Goal: Task Accomplishment & Management: Manage account settings

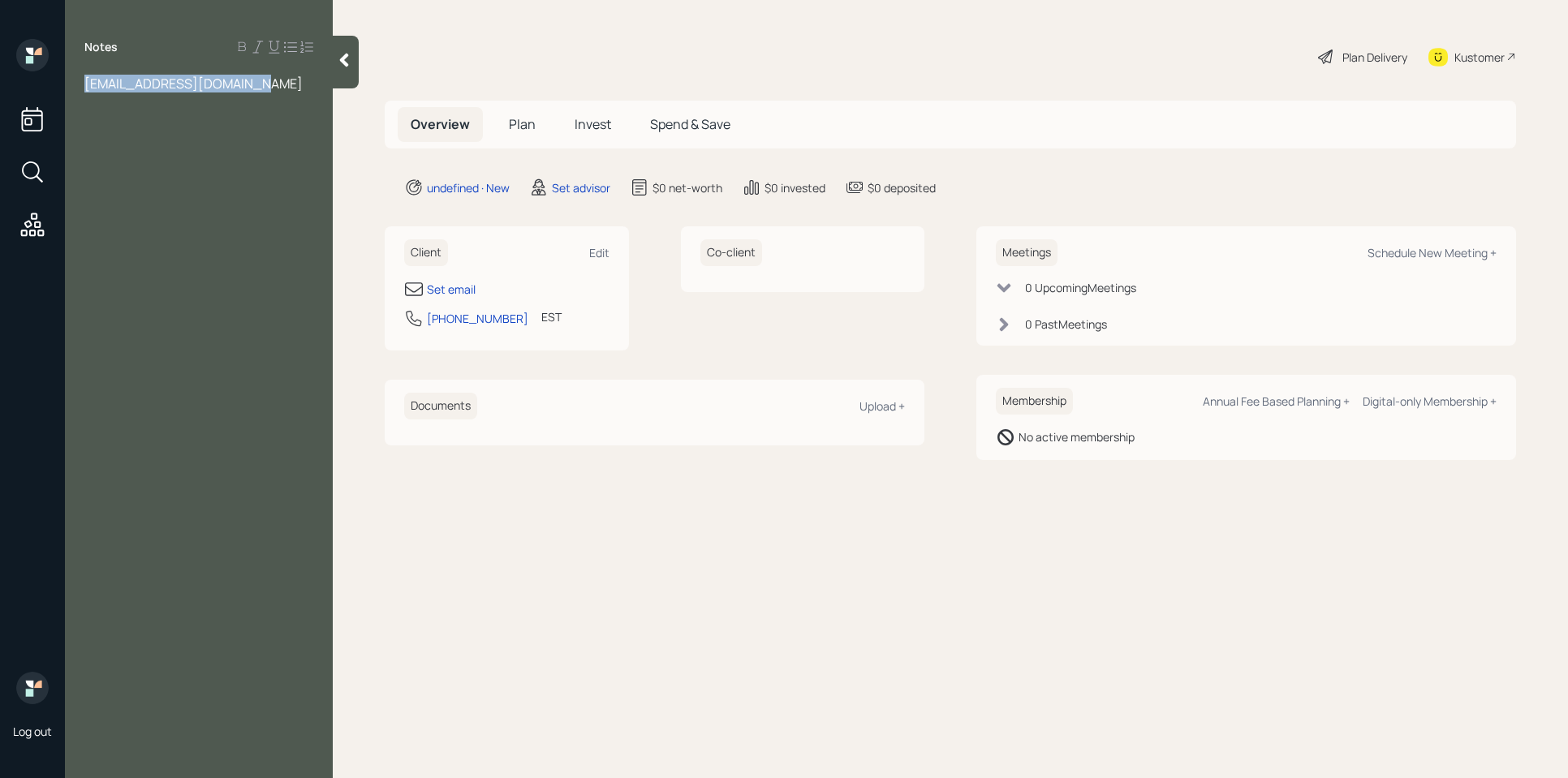
drag, startPoint x: 273, startPoint y: 86, endPoint x: 77, endPoint y: 85, distance: 196.0
click at [71, 86] on div "benthompson237@gmail.com" at bounding box center [199, 84] width 267 height 18
copy span "benthompson237@gmail.com"
click at [453, 291] on div "Set email" at bounding box center [451, 288] width 49 height 17
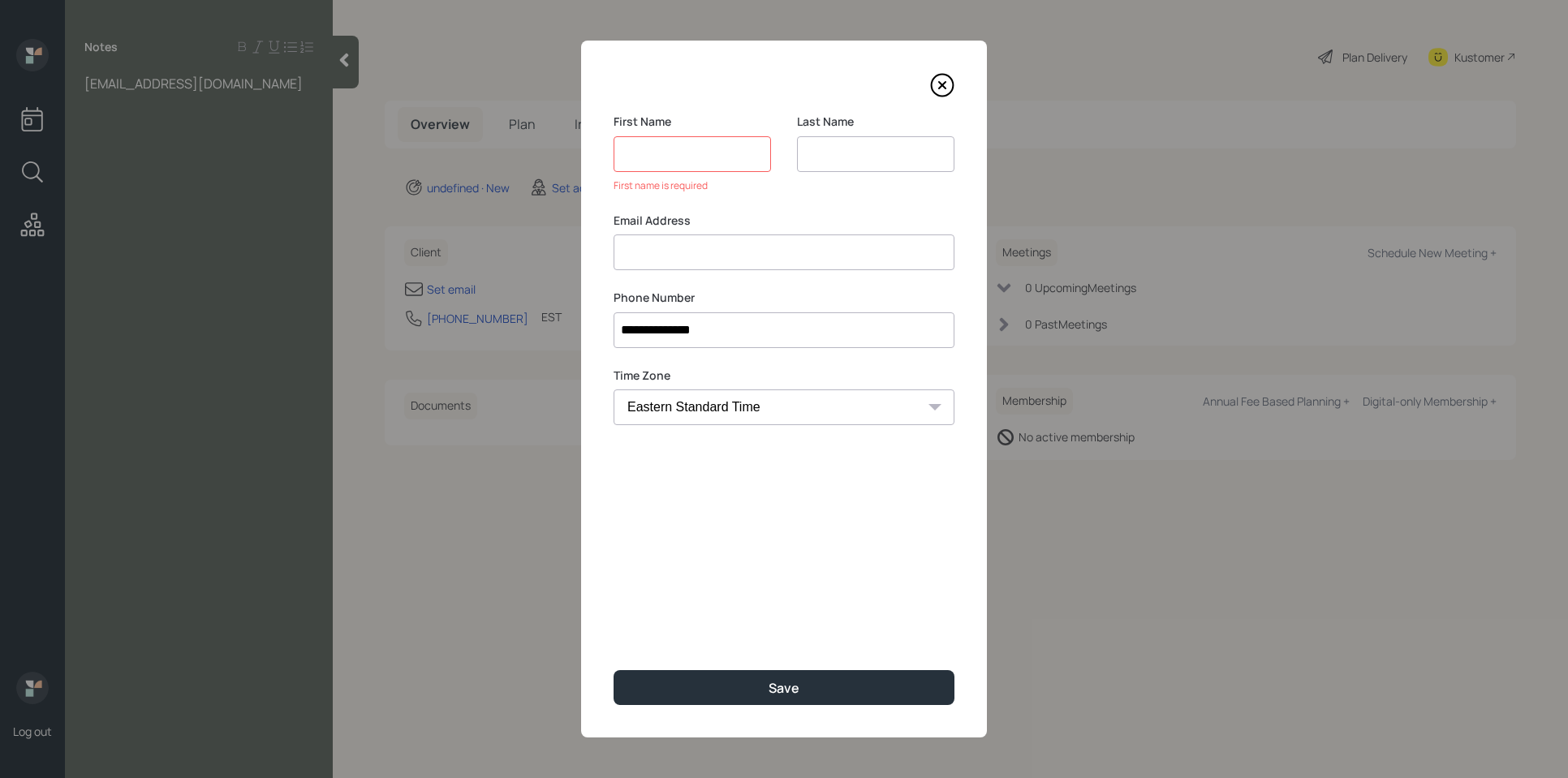
click at [646, 225] on div "Email Address" at bounding box center [784, 242] width 341 height 58
paste input "benthompson237@gmail.com"
type input "benthompson237@gmail.com"
click at [644, 152] on input at bounding box center [692, 153] width 157 height 35
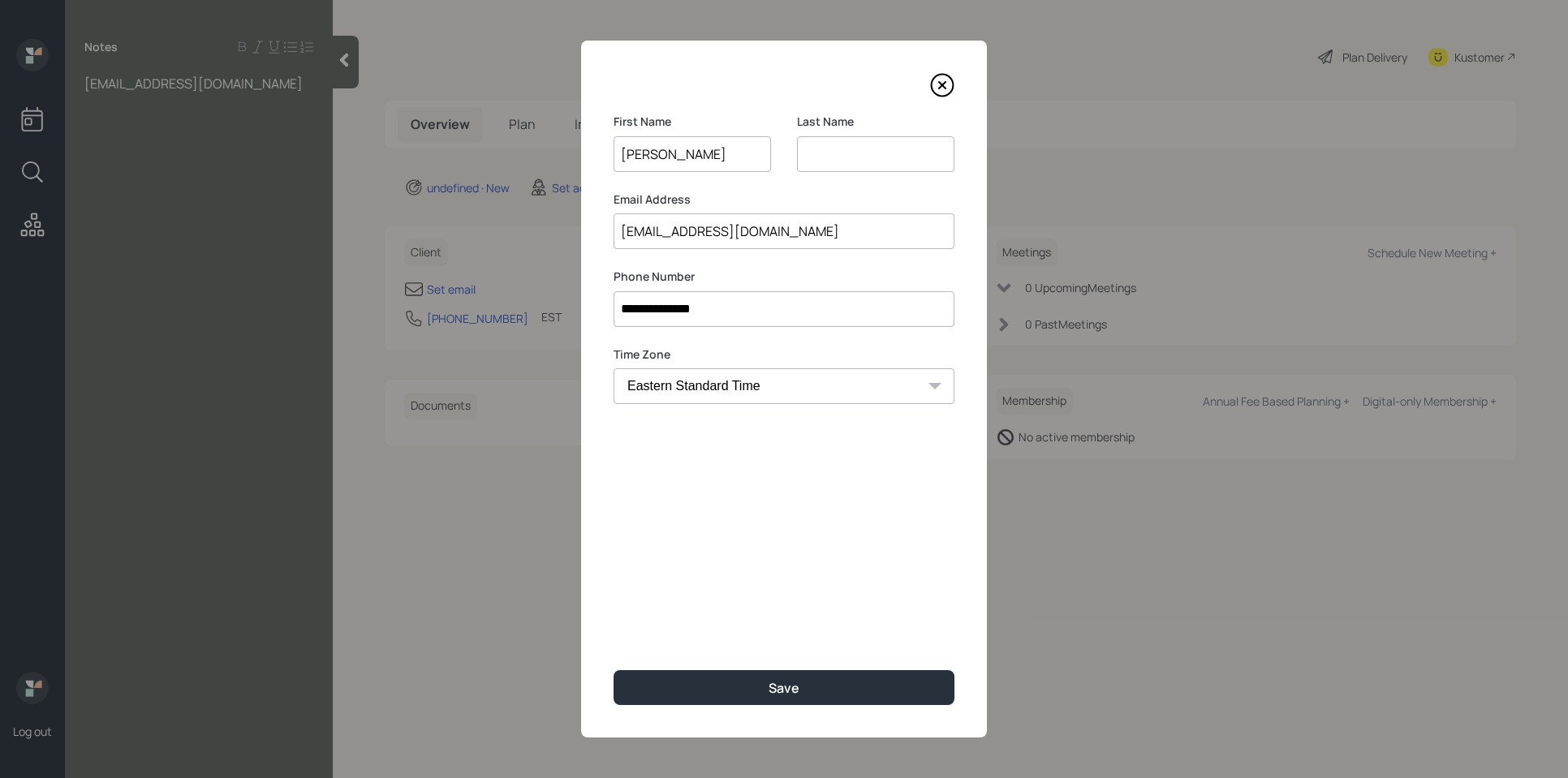
type input "Benjamin"
click at [896, 161] on input at bounding box center [875, 153] width 157 height 35
type input "Thompson"
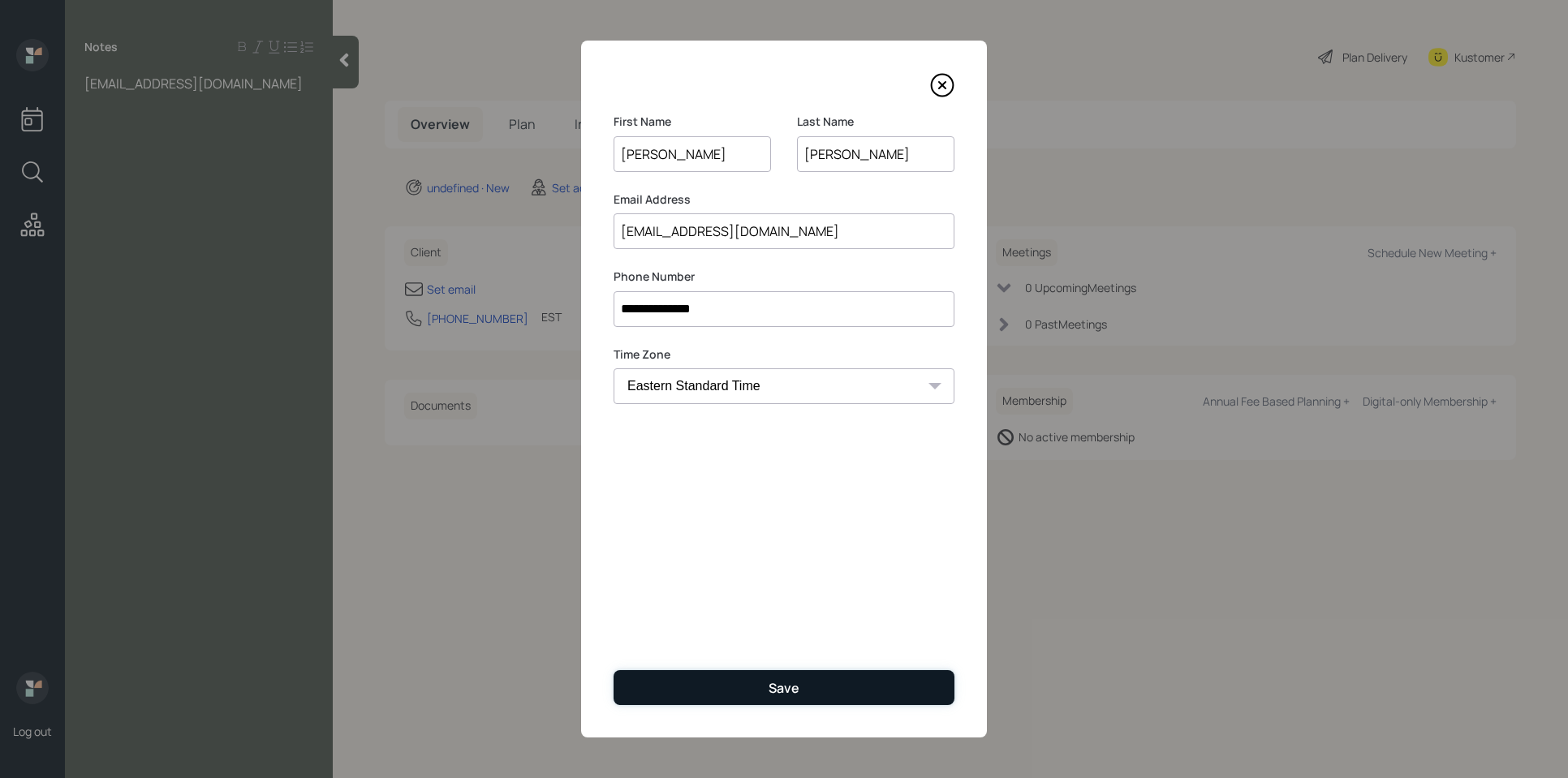
click at [848, 680] on button "Save" at bounding box center [784, 688] width 341 height 35
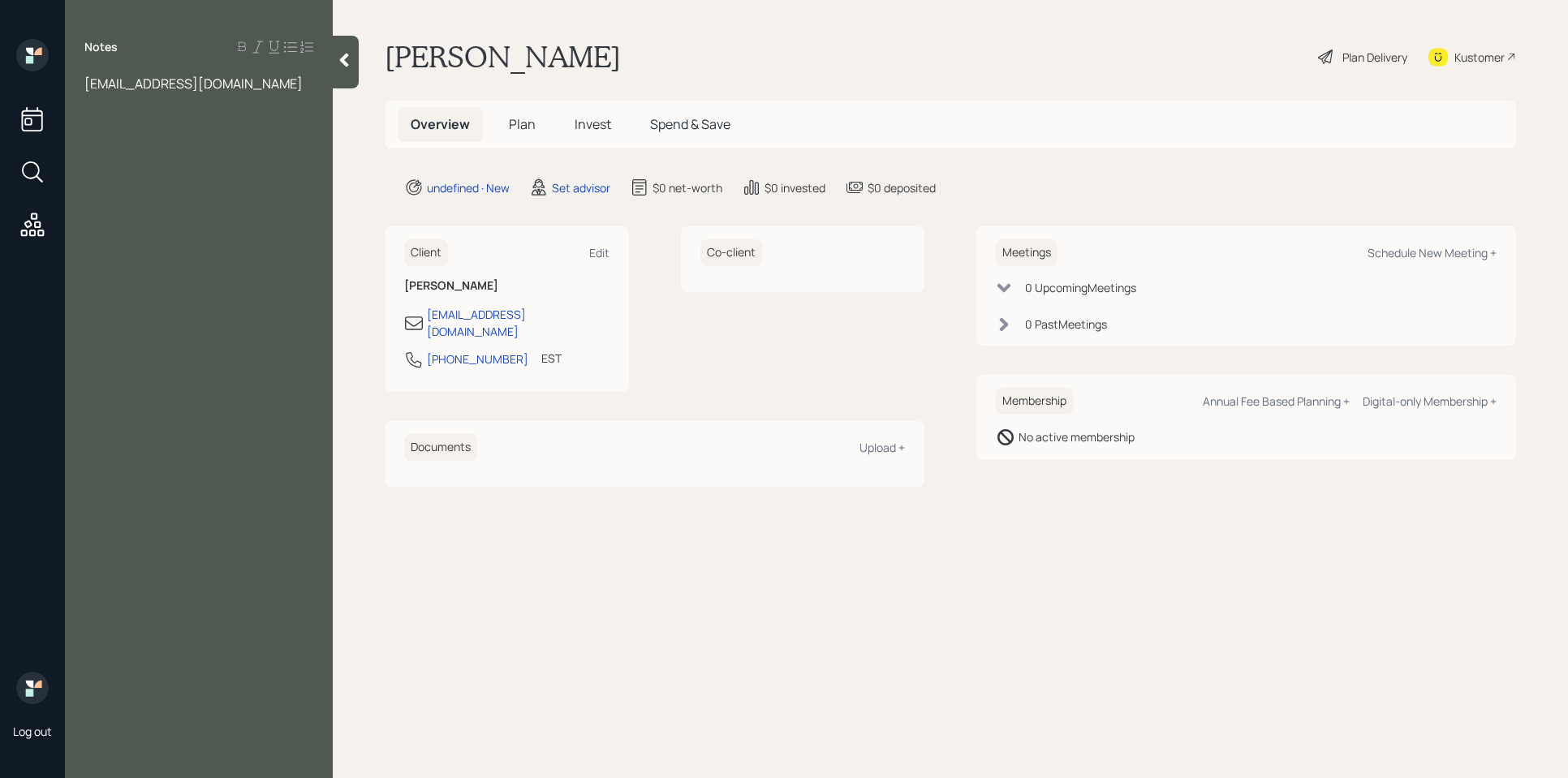
click at [277, 86] on div "benthompson237@gmail.com" at bounding box center [199, 84] width 229 height 18
